Goal: Task Accomplishment & Management: Manage account settings

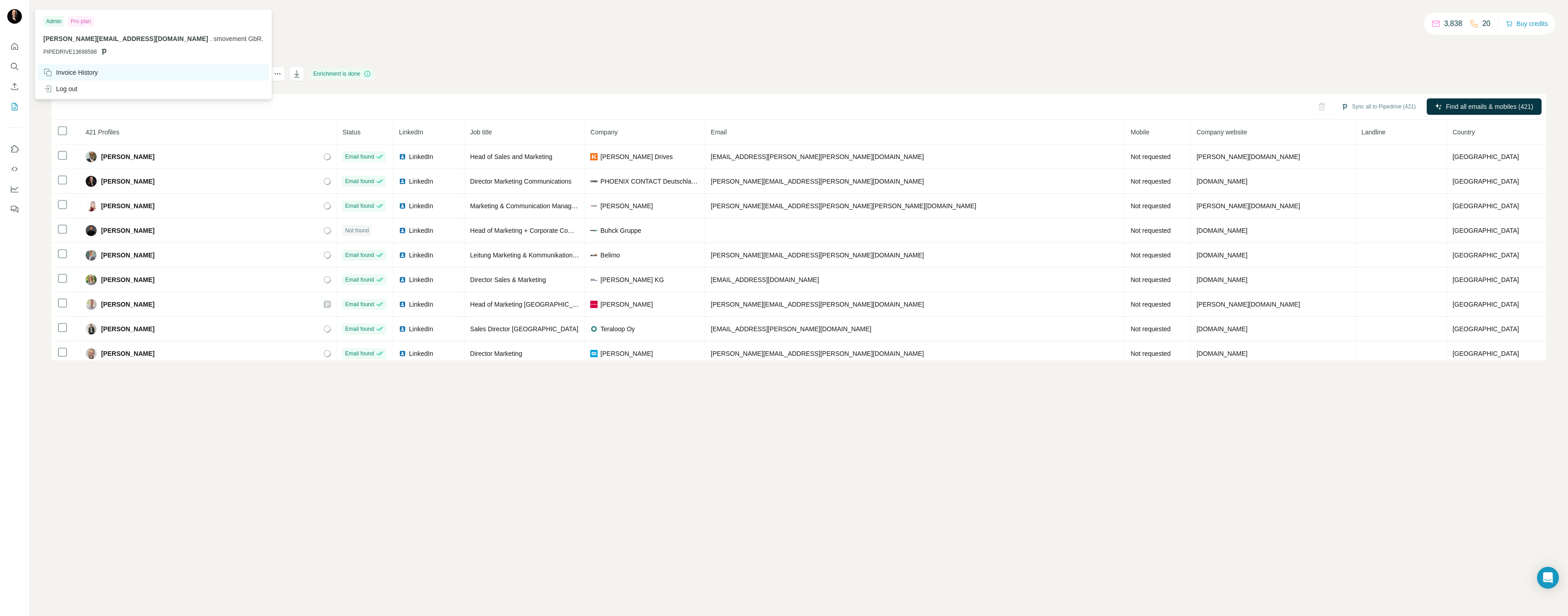
click at [79, 70] on div "Invoice History" at bounding box center [71, 72] width 55 height 9
click at [16, 21] on img at bounding box center [15, 16] width 15 height 15
click at [88, 24] on div "Pro plan" at bounding box center [81, 21] width 26 height 11
click at [1535, 25] on button "Buy credits" at bounding box center [1527, 23] width 43 height 13
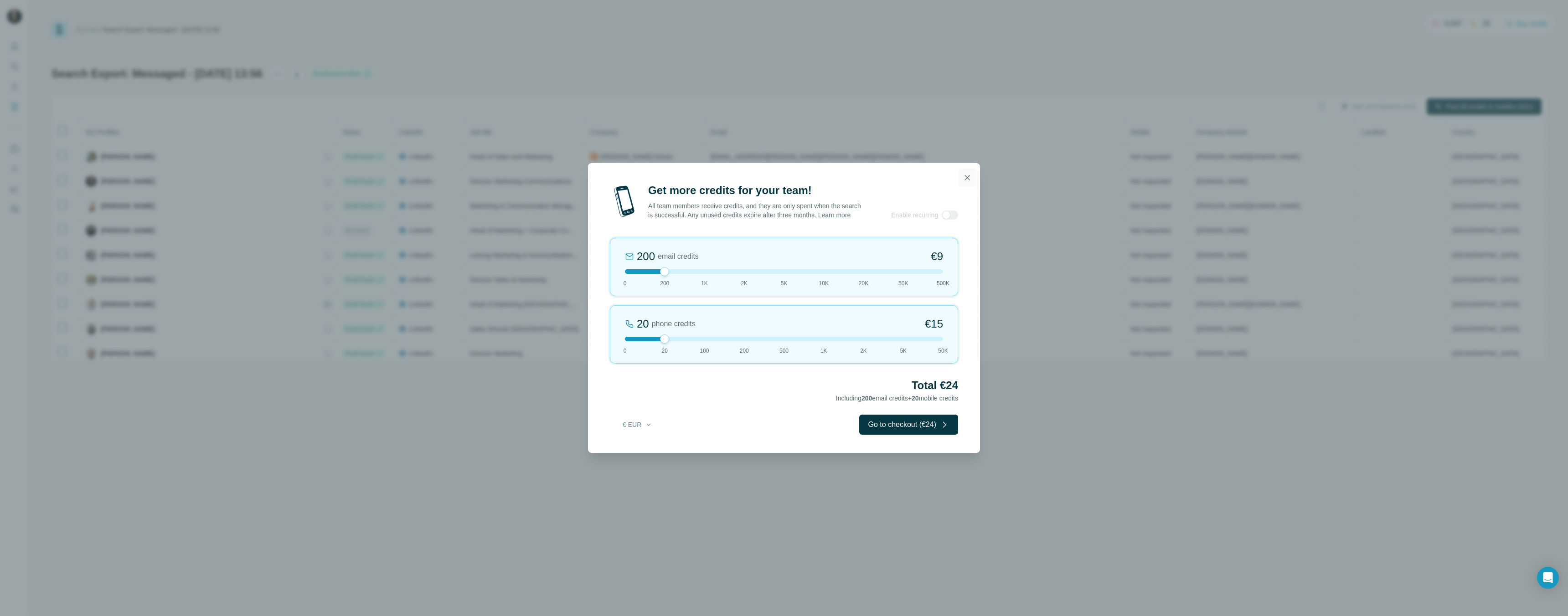
click at [970, 175] on icon "button" at bounding box center [967, 178] width 9 height 9
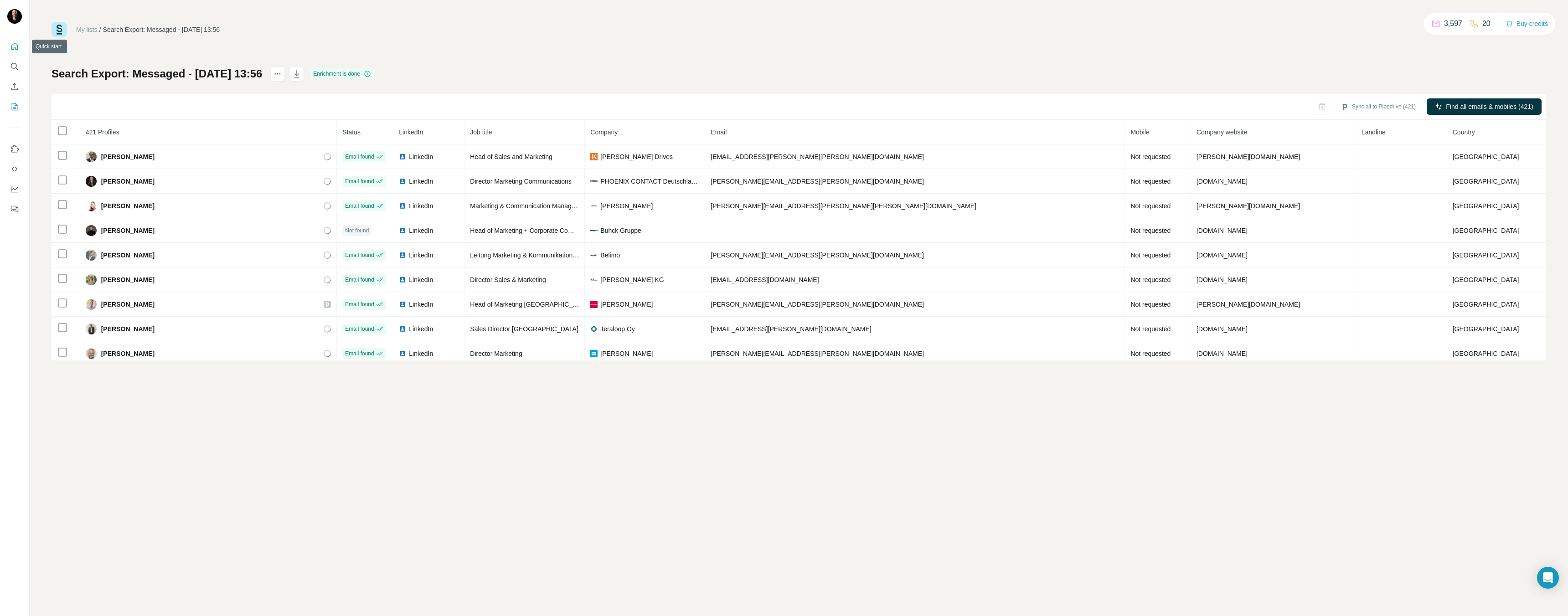
click at [13, 48] on icon "Quick start" at bounding box center [14, 46] width 9 height 9
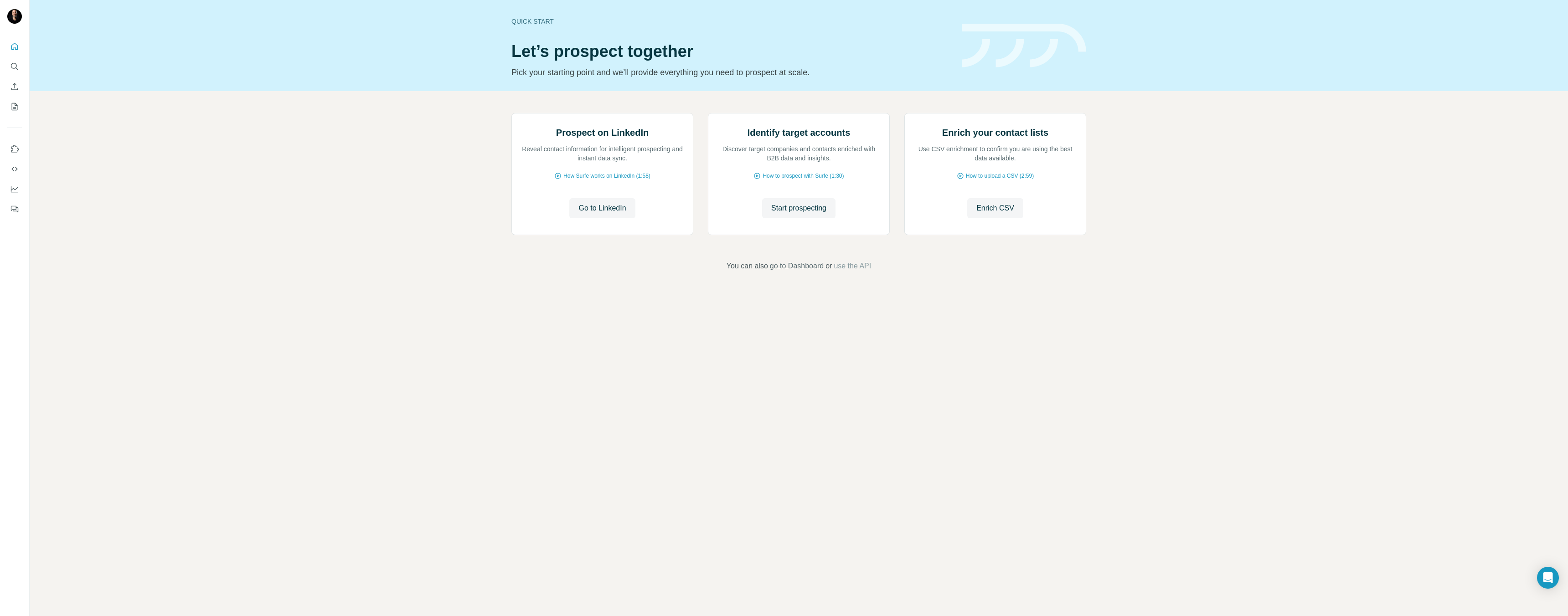
click at [793, 271] on span "go to Dashboard" at bounding box center [797, 266] width 54 height 11
click at [15, 102] on icon "My lists" at bounding box center [14, 107] width 9 height 9
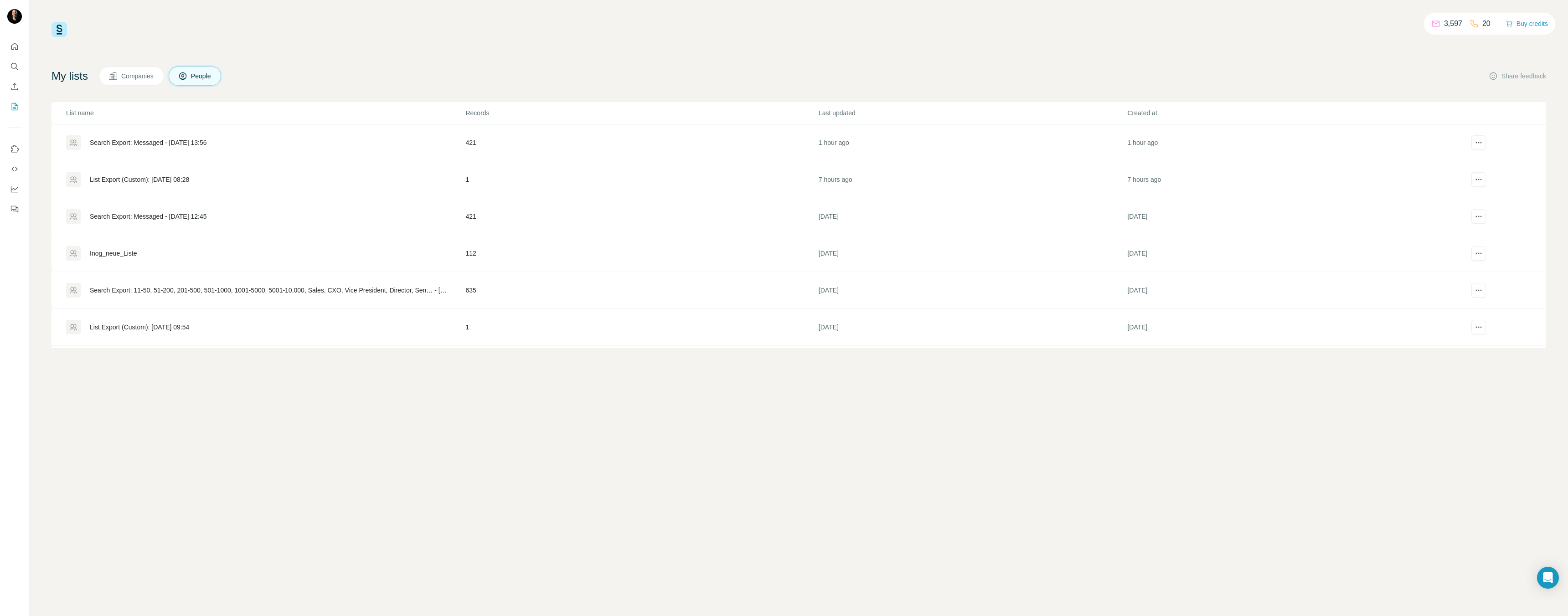
click at [178, 142] on div "Search Export: Messaged - [DATE] 13:56" at bounding box center [149, 142] width 117 height 9
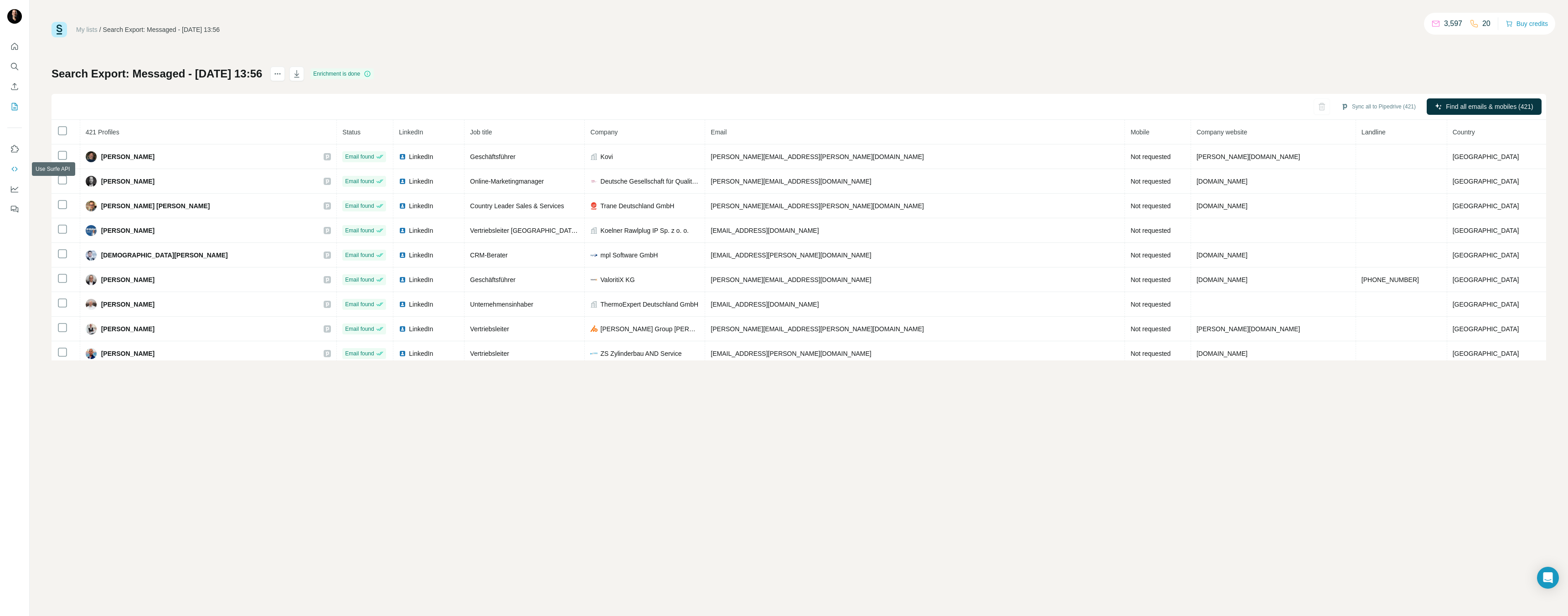
click at [15, 162] on button "Use Surfe API" at bounding box center [15, 169] width 15 height 16
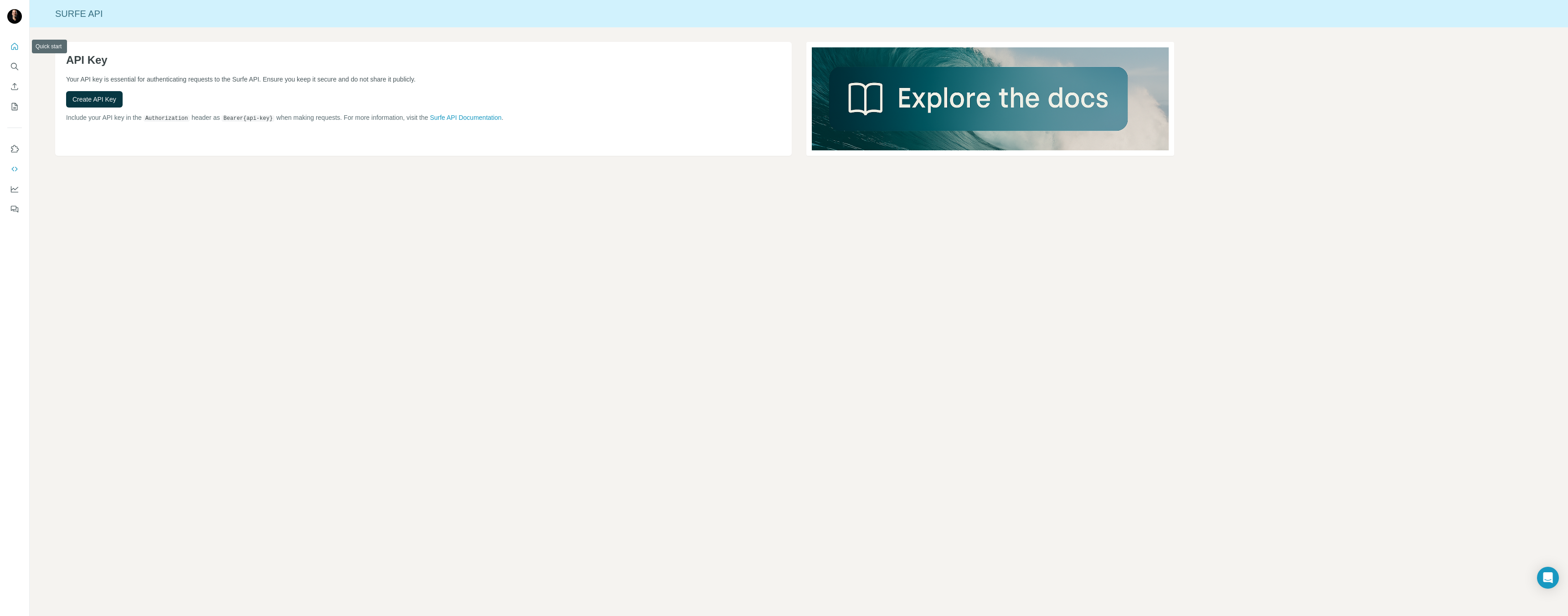
click at [12, 46] on icon "Quick start" at bounding box center [14, 46] width 9 height 9
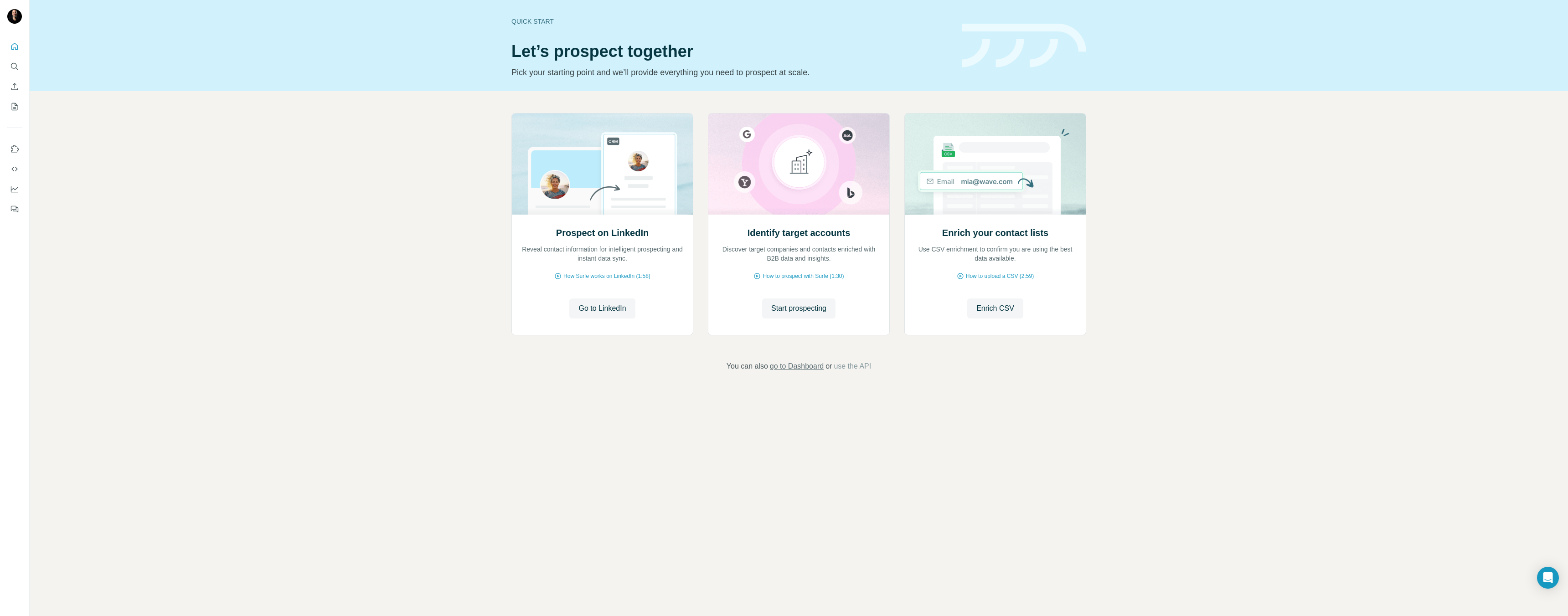
click at [807, 368] on span "go to Dashboard" at bounding box center [797, 366] width 54 height 11
